Goal: Contribute content: Contribute content

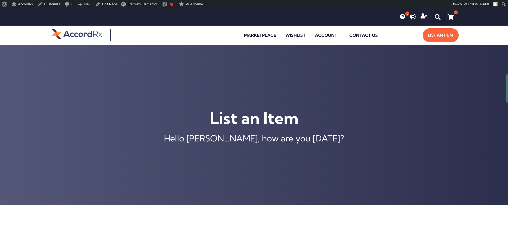
type input "[MEDICAL_DATA] ER 105 MG TABLET"
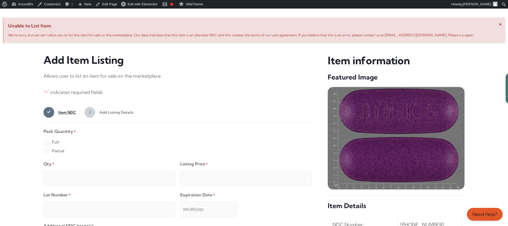
scroll to position [205, 0]
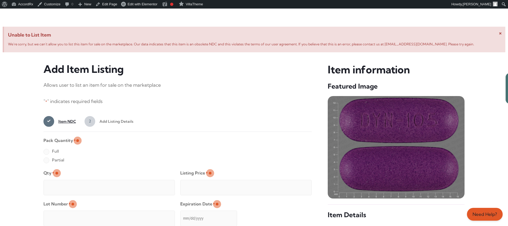
click at [46, 152] on label "Full" at bounding box center [51, 151] width 15 height 9
click at [0, 0] on input "Full" at bounding box center [0, 0] width 0 height 0
click at [64, 182] on input "Qty *" at bounding box center [110, 187] width 132 height 15
type input "2"
click at [297, 186] on input "Listing Price *" at bounding box center [246, 187] width 132 height 15
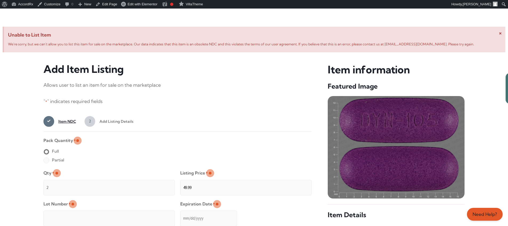
type input "49.99"
click at [144, 215] on input "Lot Number *" at bounding box center [110, 218] width 132 height 15
type input "TEST23456"
click at [181, 213] on input "Expiration Date *" at bounding box center [208, 218] width 57 height 15
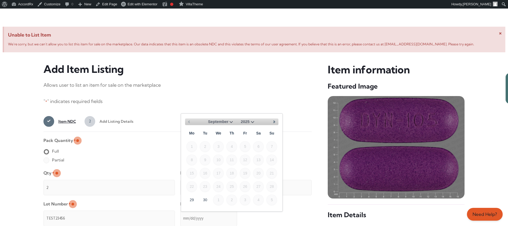
click at [230, 121] on select "September October November December" at bounding box center [221, 122] width 26 height 7
click at [208, 198] on link "30" at bounding box center [205, 199] width 11 height 11
type input "[DATE]"
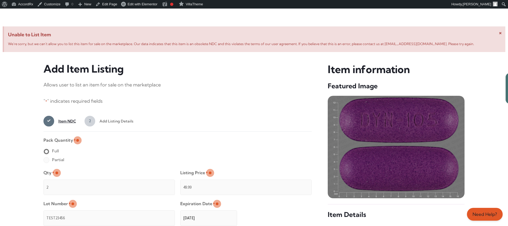
scroll to position [426, 0]
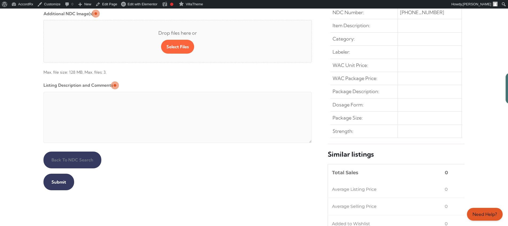
click at [173, 93] on textarea "Listing Description and Comments" at bounding box center [178, 117] width 269 height 51
type textarea "Automated Testing - list comment from [MEDICAL_DATA][DOMAIN_NAME]"
click at [58, 182] on input "Submit" at bounding box center [59, 182] width 31 height 17
